Goal: Task Accomplishment & Management: Manage account settings

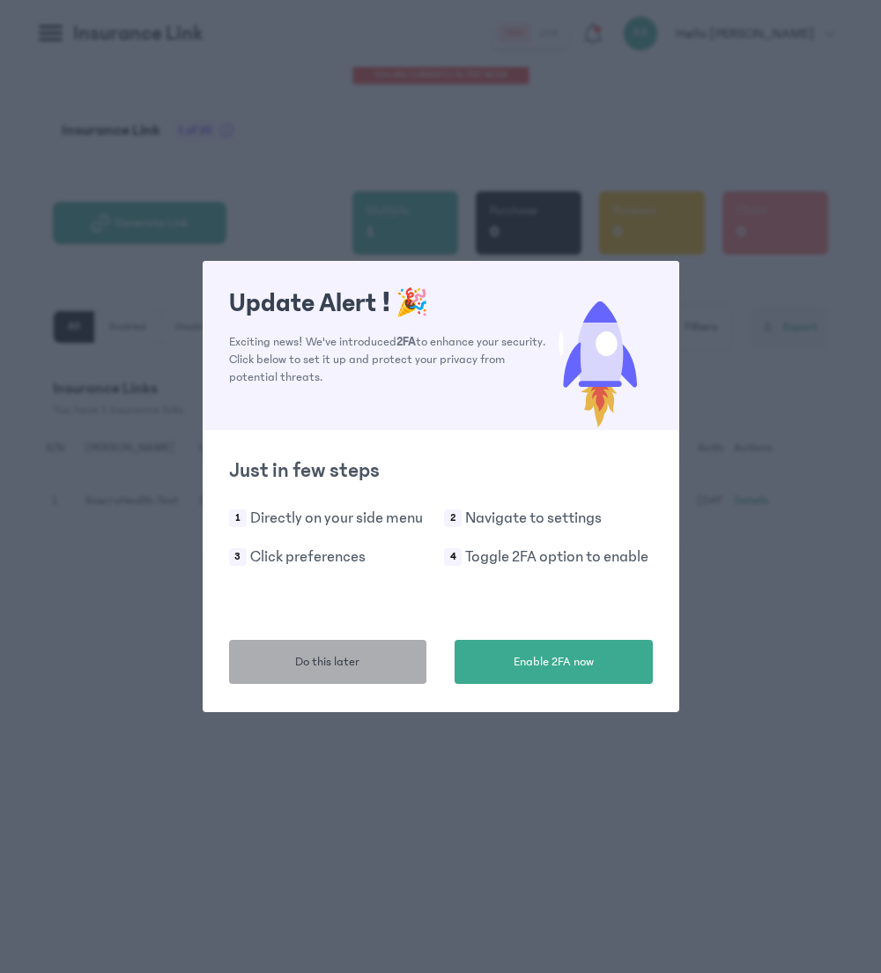
click at [317, 668] on span "Do this later" at bounding box center [327, 662] width 64 height 19
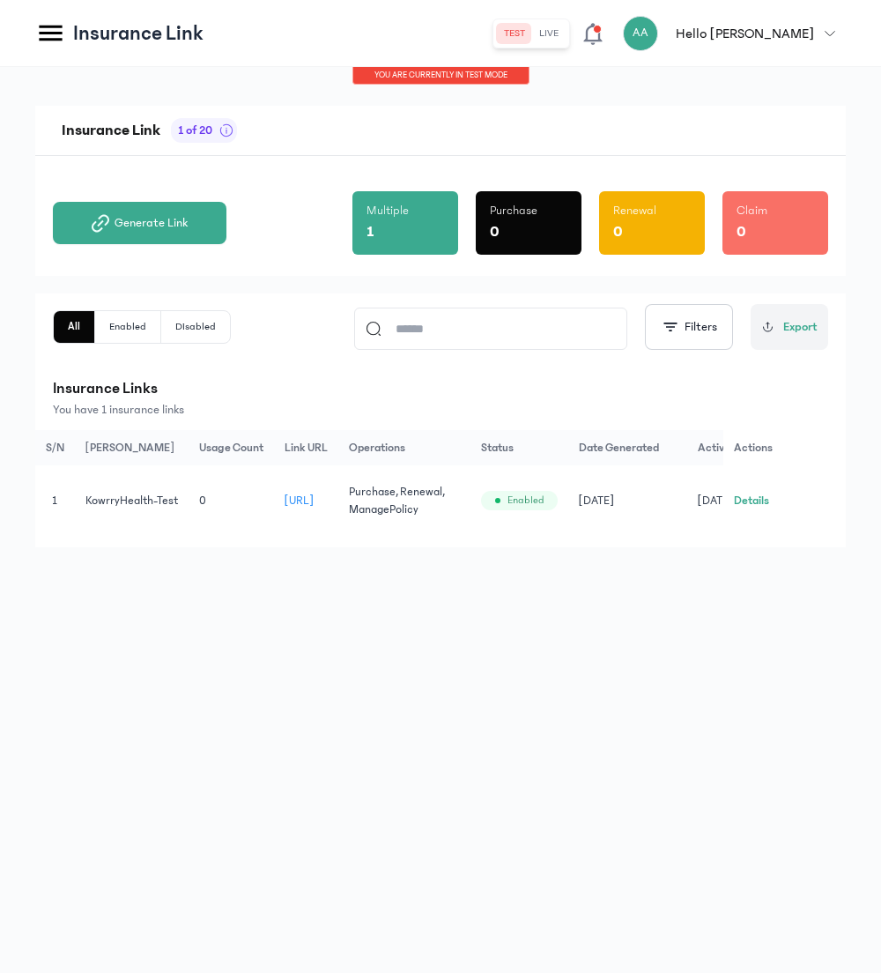
click at [51, 32] on icon at bounding box center [50, 34] width 23 height 16
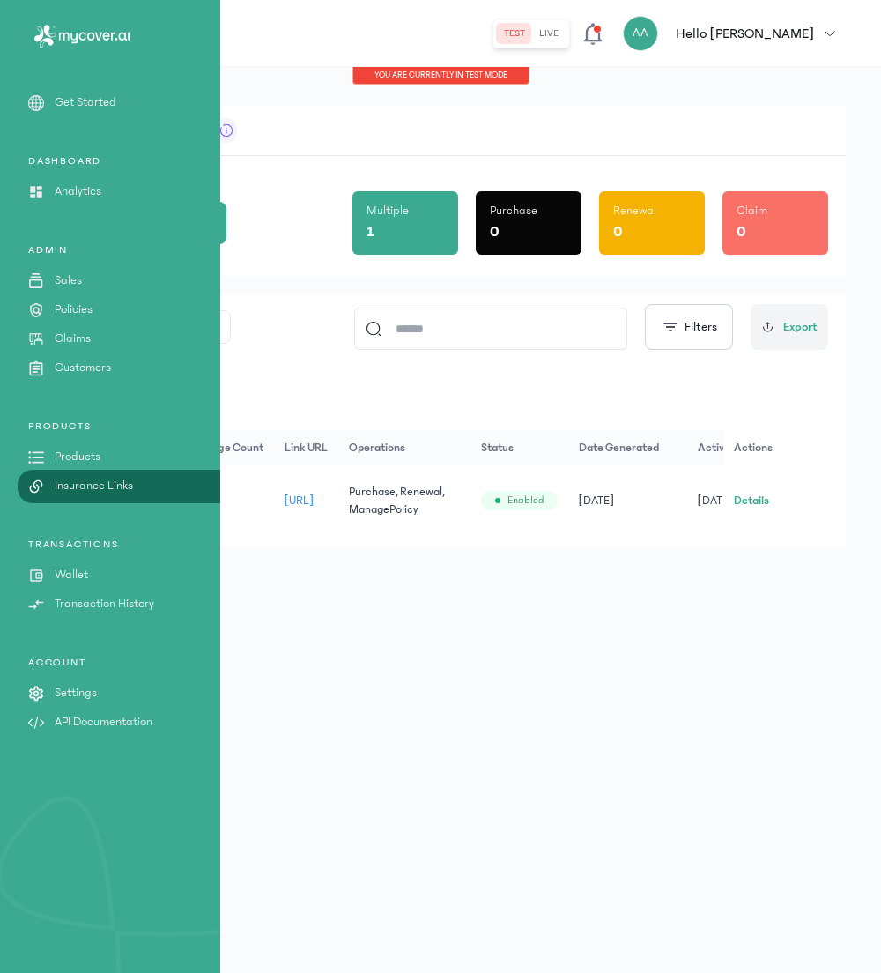
click at [62, 574] on p "Wallet" at bounding box center [71, 575] width 33 height 19
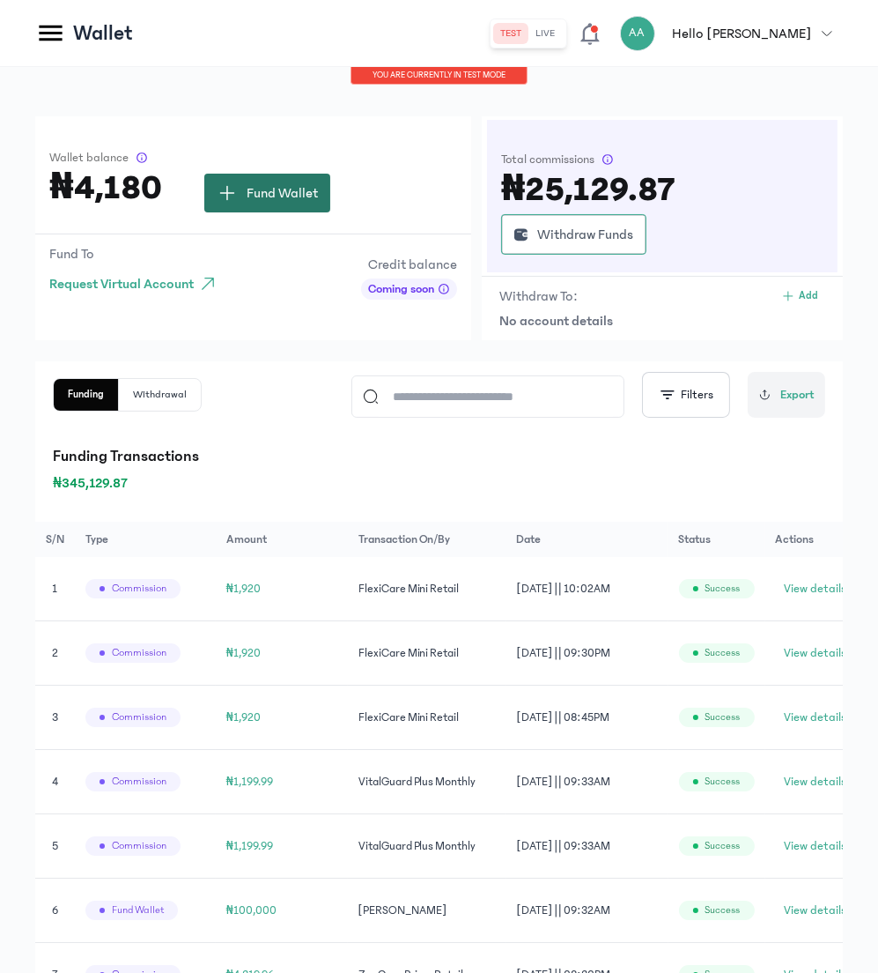
click at [304, 187] on span "Fund Wallet" at bounding box center [282, 192] width 71 height 21
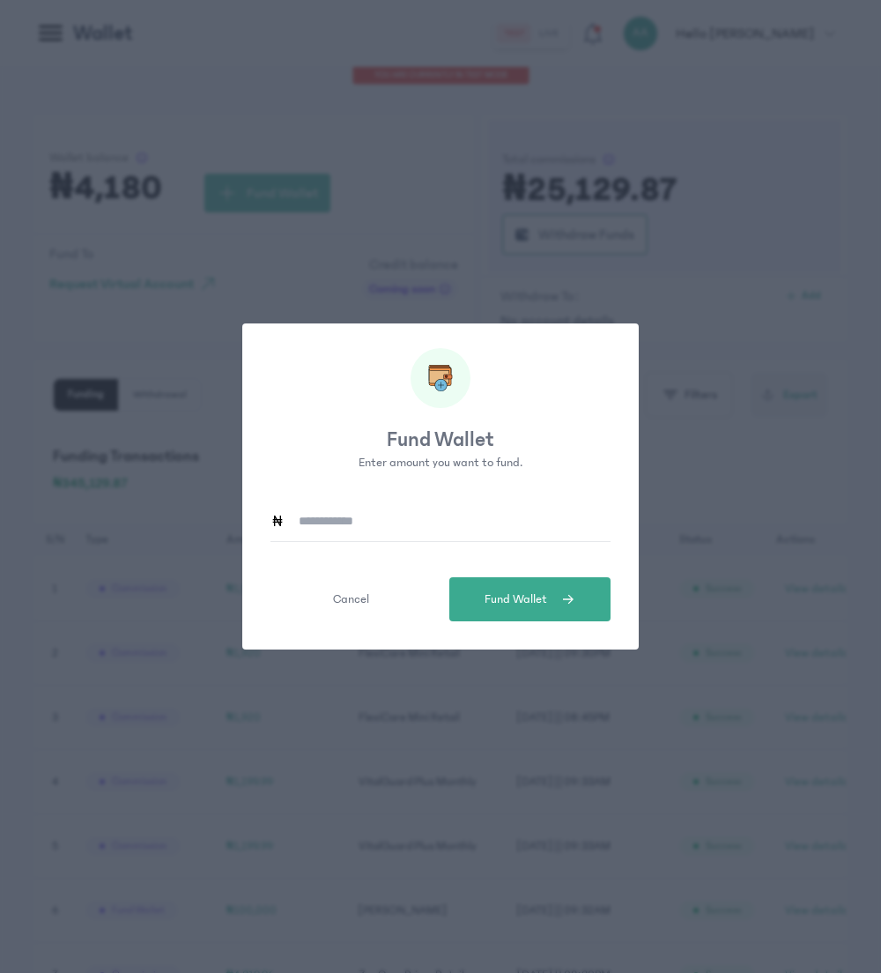
click at [399, 524] on input at bounding box center [448, 520] width 326 height 41
type input "*******"
click at [545, 602] on span "Fund Wallet" at bounding box center [516, 599] width 63 height 19
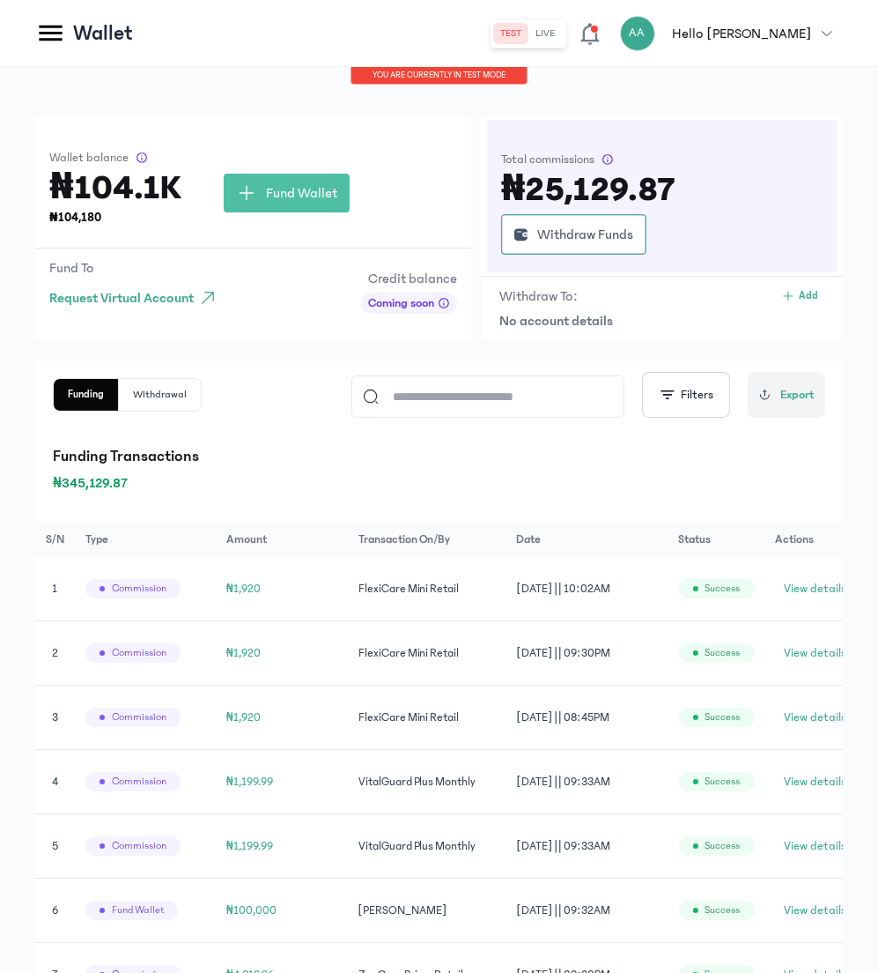
click at [599, 41] on icon at bounding box center [590, 34] width 19 height 22
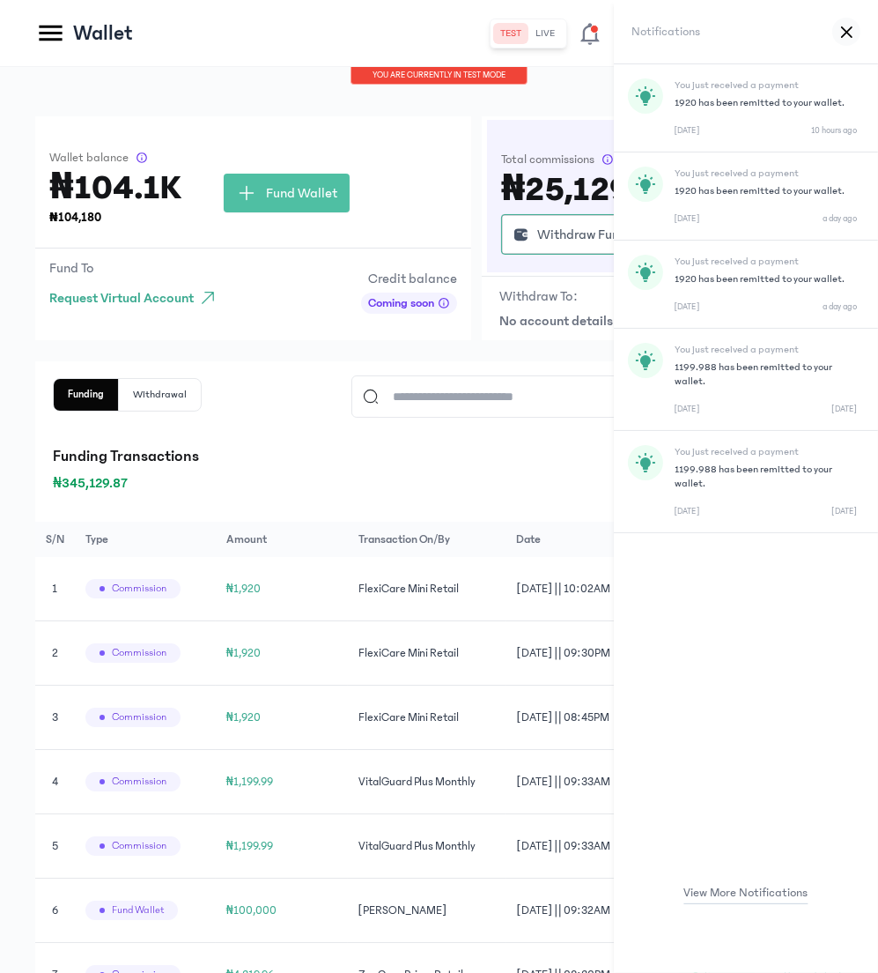
click at [856, 31] on div at bounding box center [847, 32] width 28 height 28
